Goal: Navigation & Orientation: Find specific page/section

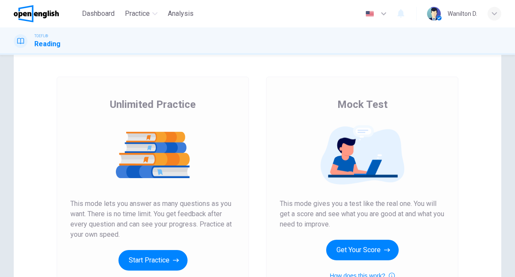
scroll to position [29, 0]
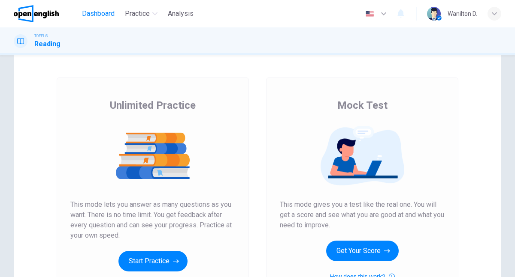
click at [108, 14] on span "Dashboard" at bounding box center [98, 14] width 33 height 10
